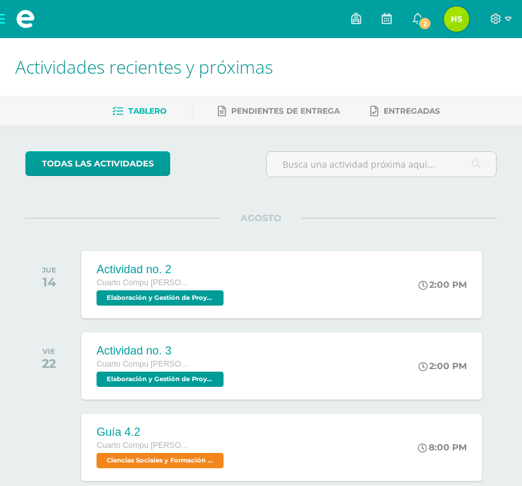
click at [3, 21] on span at bounding box center [25, 19] width 51 height 38
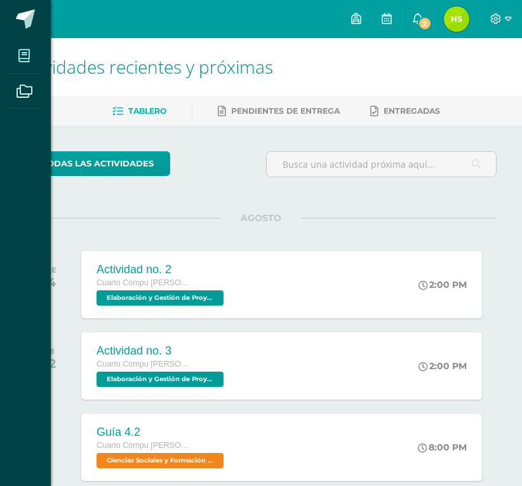
click at [37, 60] on span at bounding box center [24, 55] width 29 height 29
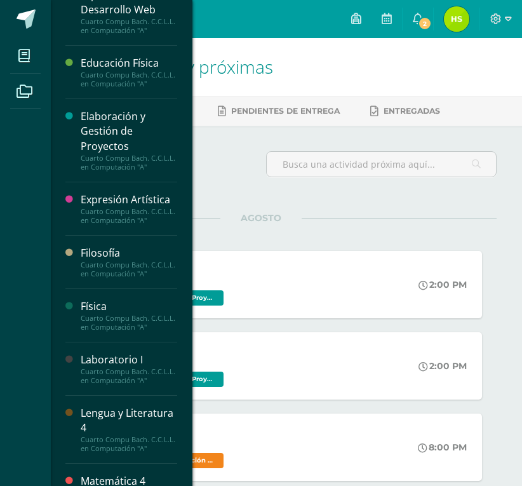
scroll to position [254, 0]
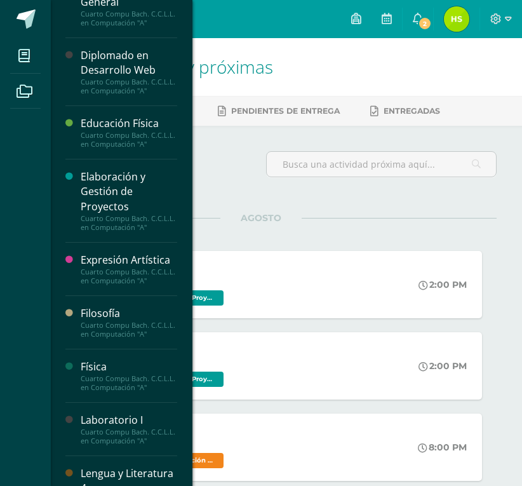
click at [119, 78] on div "Diplomado en Desarrollo Web" at bounding box center [129, 62] width 97 height 29
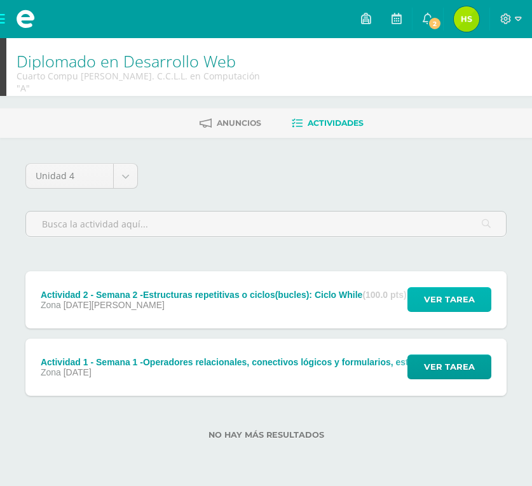
click at [438, 288] on span "Ver tarea" at bounding box center [449, 300] width 51 height 24
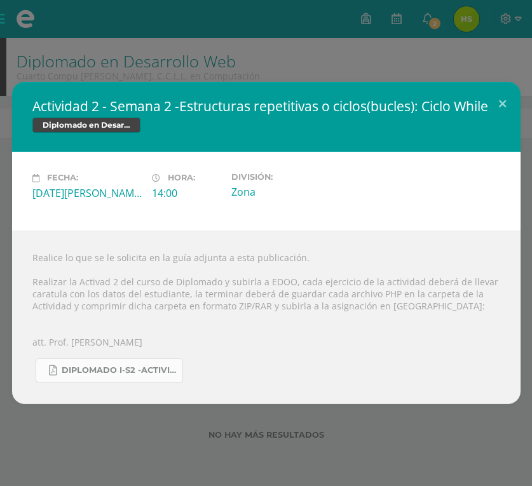
click at [125, 367] on span "Diplomado I-S2 -Actividad 2-4TO BACO-IV Unidad.pdf" at bounding box center [119, 370] width 114 height 10
click at [411, 188] on div "Fecha: [DATE][PERSON_NAME] Hora: 14:00 División: Zona" at bounding box center [266, 190] width 478 height 37
click at [419, 182] on div "Fecha: [DATE][PERSON_NAME] Hora: 14:00 División: Zona" at bounding box center [266, 190] width 478 height 37
click at [420, 182] on div "Fecha: [DATE][PERSON_NAME] Hora: 14:00 División: Zona" at bounding box center [266, 190] width 478 height 37
click at [504, 99] on button at bounding box center [502, 103] width 36 height 43
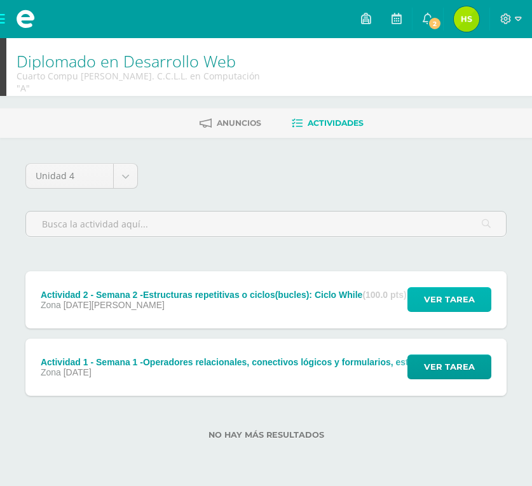
click at [440, 295] on span "Ver tarea" at bounding box center [449, 300] width 51 height 24
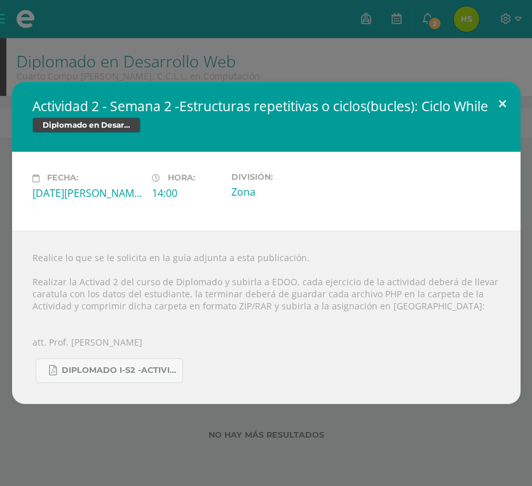
click at [504, 109] on button at bounding box center [502, 103] width 36 height 43
